Goal: Task Accomplishment & Management: Use online tool/utility

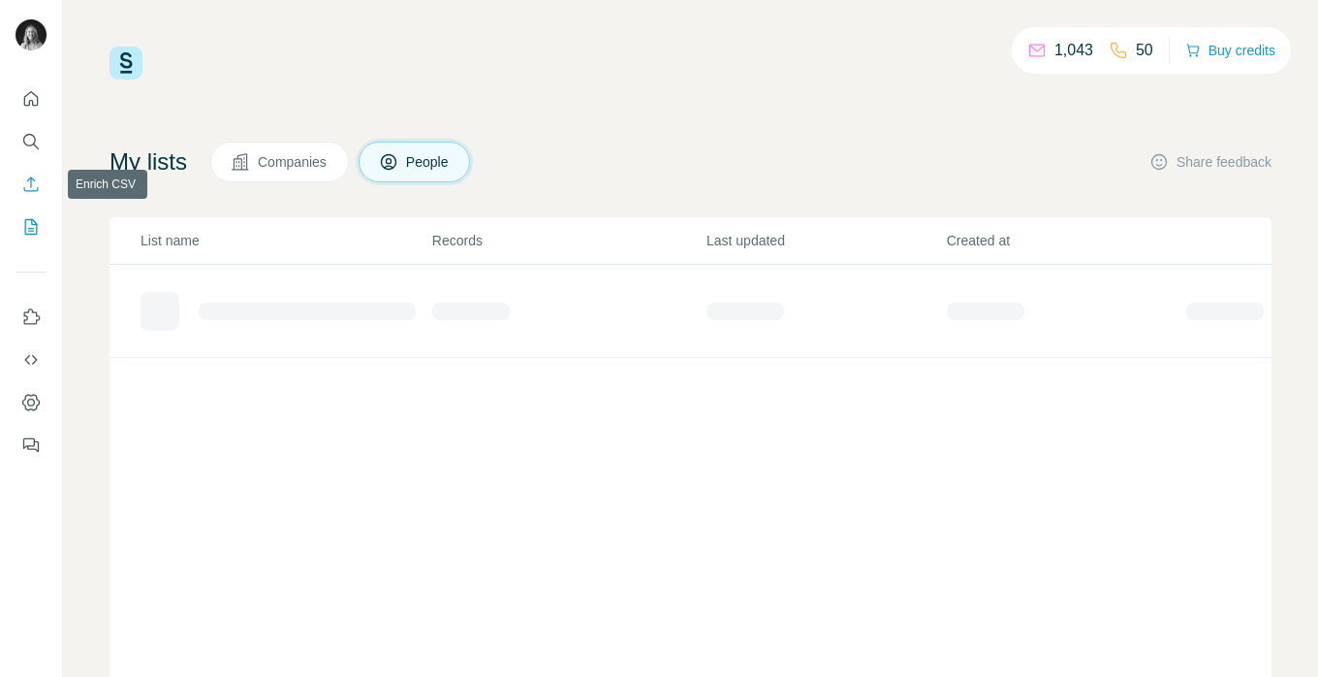
click at [32, 185] on icon "Enrich CSV" at bounding box center [30, 183] width 19 height 19
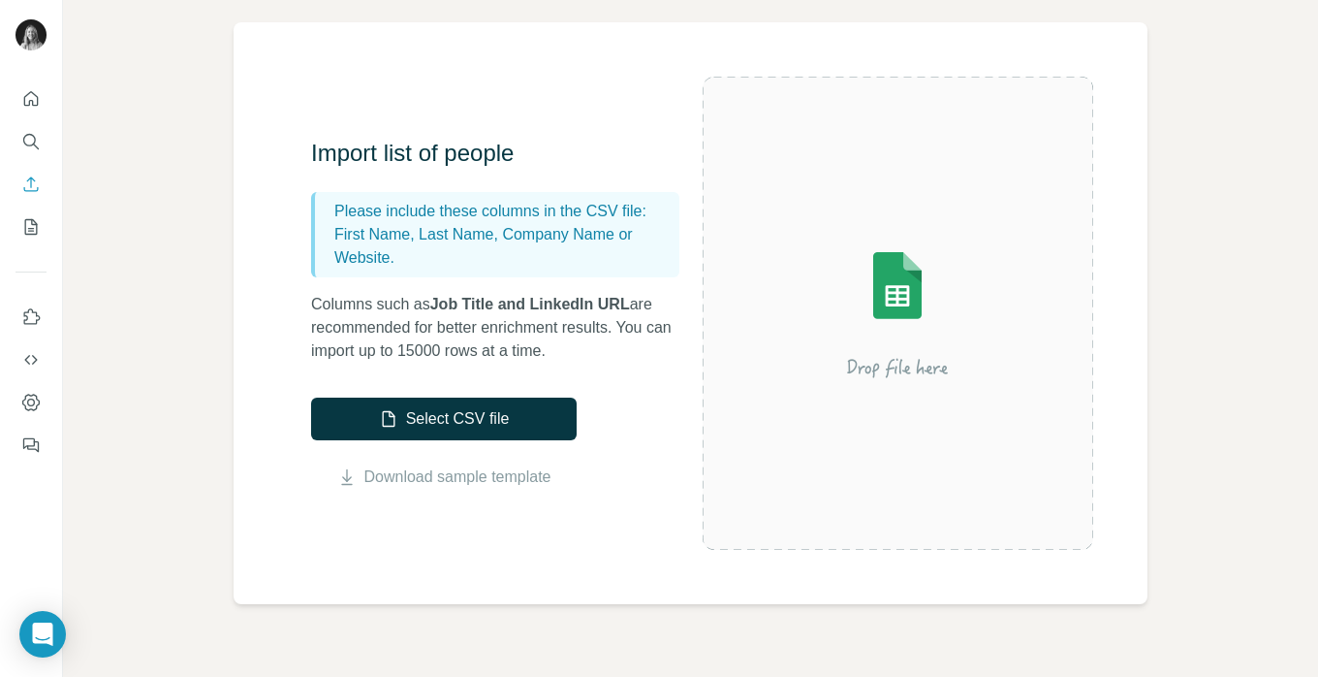
scroll to position [130, 0]
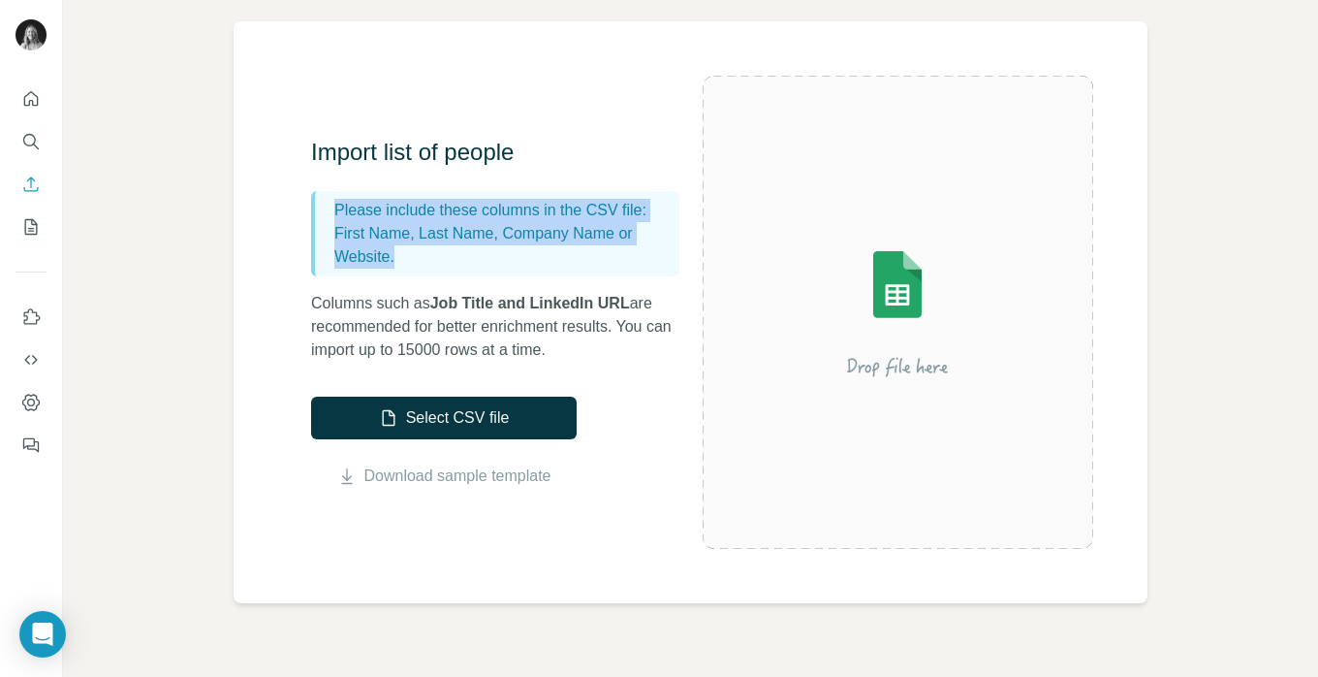
drag, startPoint x: 323, startPoint y: 214, endPoint x: 400, endPoint y: 268, distance: 94.1
click at [400, 269] on div "Please include these columns in the CSV file: First Name, Last Name, Company Na…" at bounding box center [495, 233] width 368 height 85
click at [24, 228] on icon "My lists" at bounding box center [30, 226] width 19 height 19
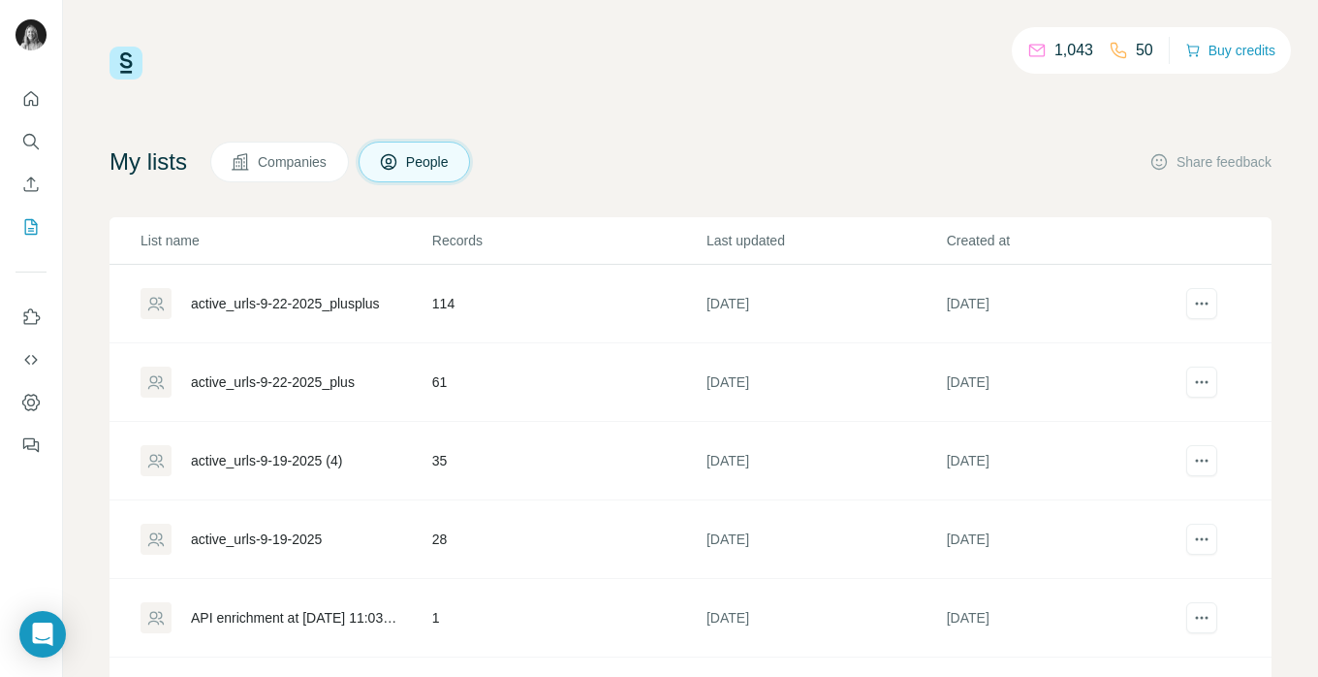
click at [277, 306] on div "active_urls-9-22-2025_plusplus" at bounding box center [285, 303] width 189 height 19
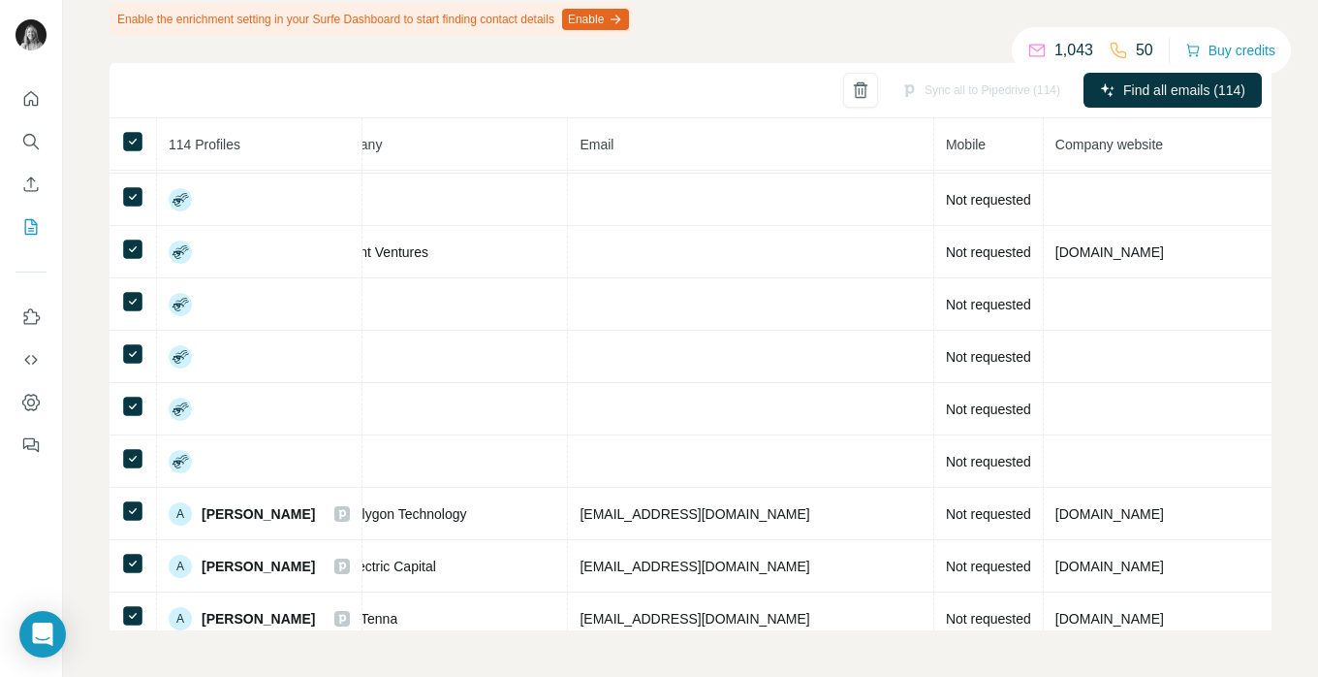
scroll to position [417, 535]
